Goal: Information Seeking & Learning: Learn about a topic

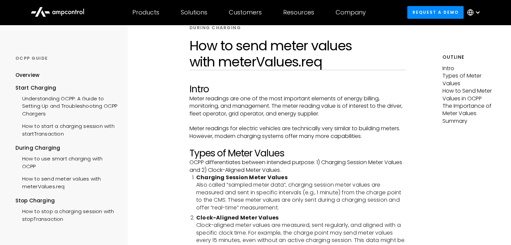
scroll to position [67, 0]
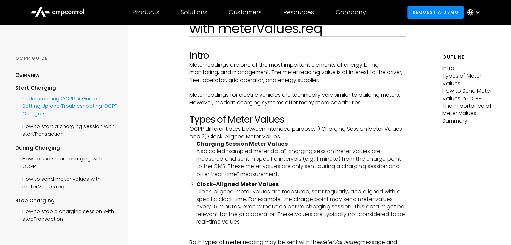
click at [44, 104] on div "Understanding OCPP: A Guide to Setting Up and Troubleshooting OCPP Chargers" at bounding box center [66, 106] width 102 height 28
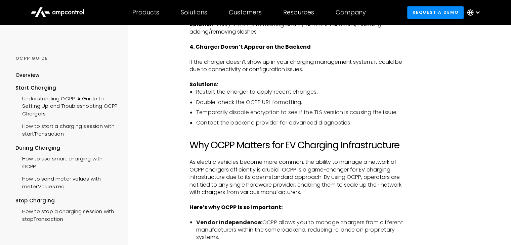
scroll to position [1142, 0]
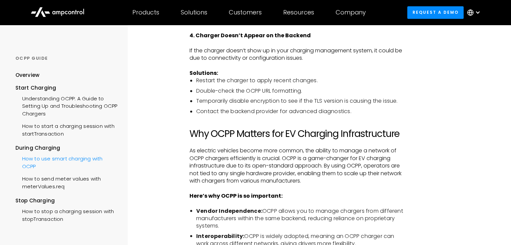
click at [69, 161] on div "How to use smart charging with OCPP" at bounding box center [66, 162] width 102 height 20
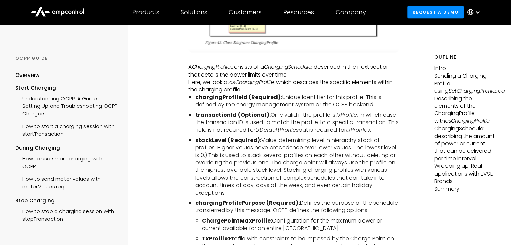
scroll to position [1444, 0]
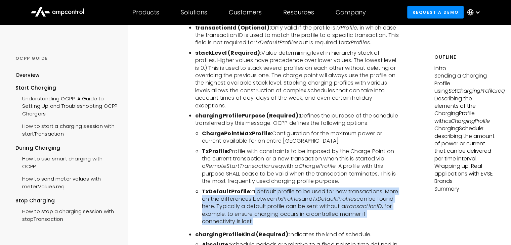
drag, startPoint x: 224, startPoint y: 213, endPoint x: 251, endPoint y: 184, distance: 38.5
click at [251, 188] on li "TxDefaultProfile: a default profile to be used for new transactions. More on th…" at bounding box center [300, 207] width 197 height 38
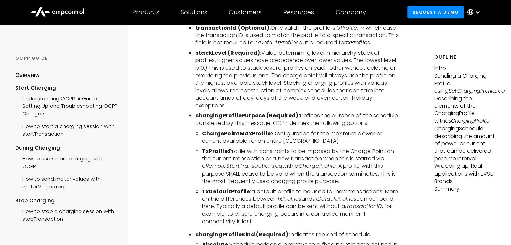
click at [294, 221] on ul "chargingProfileId (Required): Unique Identifier for this profile. This is defin…" at bounding box center [293, 208] width 211 height 405
click at [209, 196] on li "TxDefaultProfile: a default profile to be used for new transactions. More on th…" at bounding box center [300, 207] width 197 height 38
click at [209, 197] on li "TxDefaultProfile: a default profile to be used for new transactions. More on th…" at bounding box center [300, 207] width 197 height 38
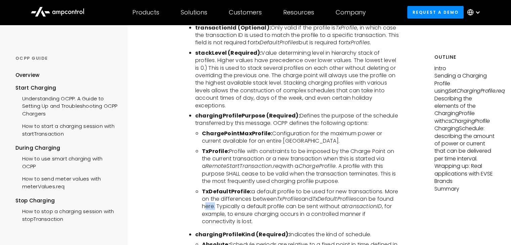
click at [209, 197] on li "TxDefaultProfile: a default profile to be used for new transactions. More on th…" at bounding box center [300, 207] width 197 height 38
click at [363, 192] on li "TxDefaultProfile: a default profile to be used for new transactions. More on th…" at bounding box center [300, 207] width 197 height 38
